Goal: Find specific page/section: Find specific page/section

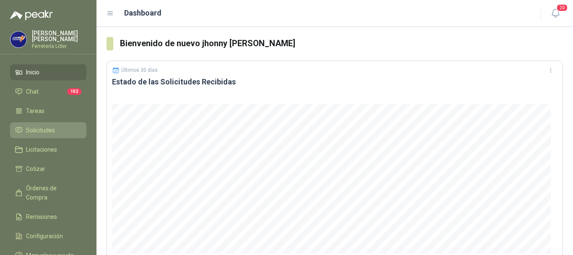
click at [54, 128] on span "Solicitudes" at bounding box center [40, 130] width 29 height 9
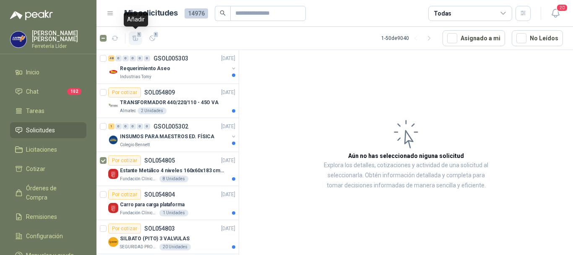
click at [133, 37] on icon "button" at bounding box center [136, 38] width 6 height 5
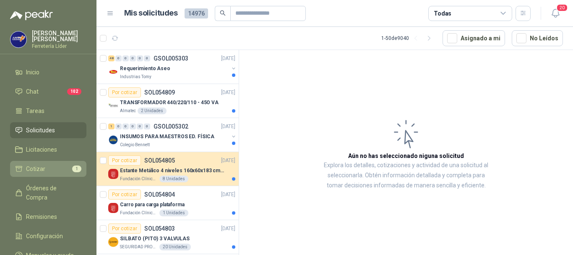
click at [46, 166] on li "Cotizar 1" at bounding box center [48, 168] width 66 height 9
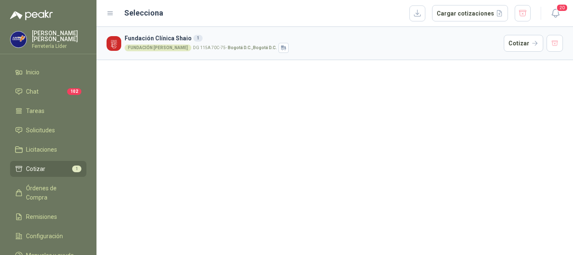
click at [235, 42] on h3 "Fundación Clínica Shaio 1" at bounding box center [313, 38] width 376 height 9
click at [421, 14] on button "button" at bounding box center [418, 13] width 16 height 16
